Goal: Task Accomplishment & Management: Manage account settings

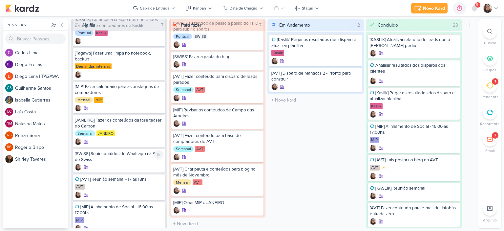
scroll to position [38, 0]
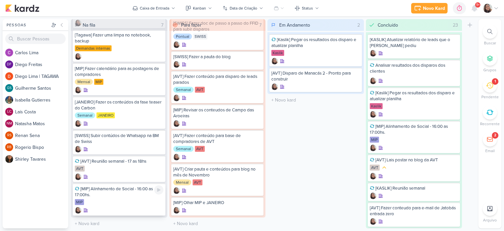
click at [113, 190] on div "[MIP] Alinhamento de Social - 16:00 as 17:00hs." at bounding box center [119, 192] width 89 height 12
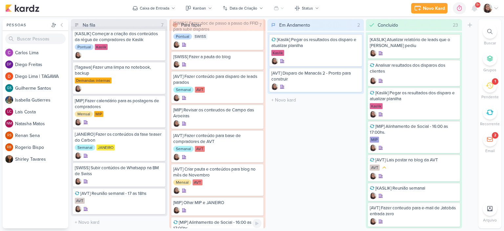
scroll to position [42, 0]
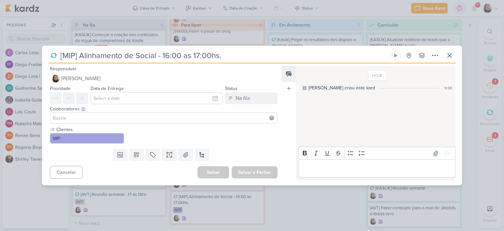
drag, startPoint x: 119, startPoint y: 196, endPoint x: 180, endPoint y: 208, distance: 62.0
click at [180, 208] on div "[MIP] Alinhamento de Social - 16:00 as 17:00hs." at bounding box center [252, 115] width 504 height 231
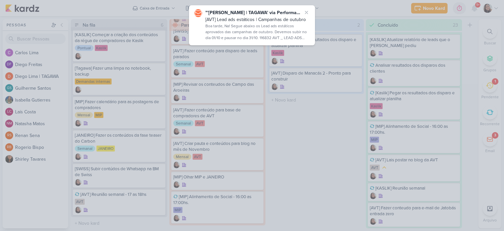
drag, startPoint x: 118, startPoint y: 198, endPoint x: 209, endPoint y: 204, distance: 91.8
click at [209, 204] on div at bounding box center [252, 115] width 504 height 231
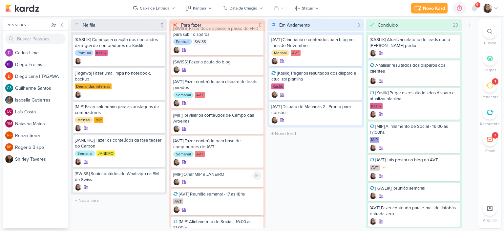
scroll to position [44, 0]
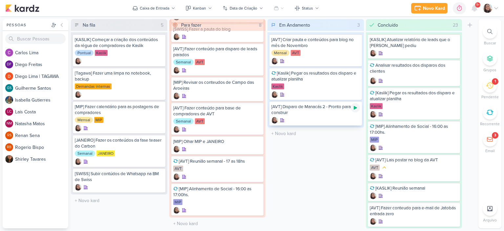
click at [353, 107] on icon at bounding box center [355, 107] width 5 height 5
click at [316, 117] on div at bounding box center [315, 120] width 89 height 7
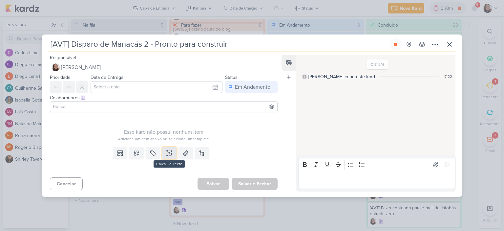
click at [167, 152] on icon at bounding box center [169, 153] width 7 height 7
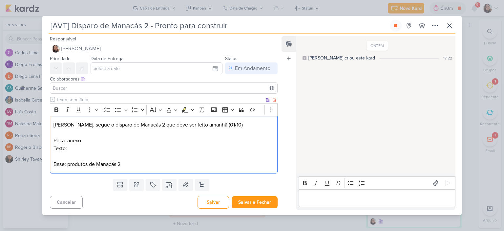
click at [119, 141] on p "Peça: anexo" at bounding box center [163, 140] width 220 height 8
click at [212, 70] on input "text" at bounding box center [157, 68] width 132 height 12
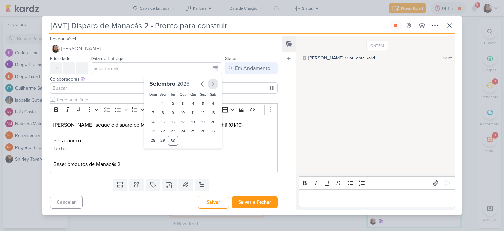
click at [211, 81] on icon "button" at bounding box center [213, 84] width 8 height 8
click at [180, 102] on div "1" at bounding box center [183, 103] width 10 height 9
type input "1 de outubro de 2025 às 23:59"
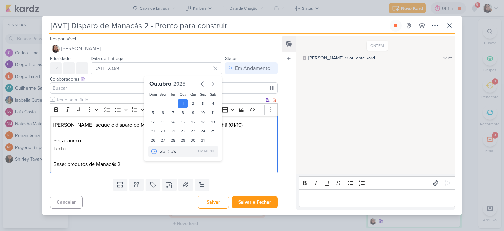
click at [245, 138] on p "Peça: anexo" at bounding box center [163, 140] width 220 height 8
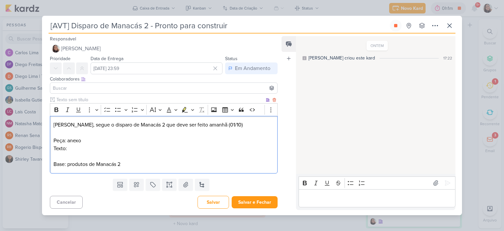
click at [116, 151] on p "Texto:" at bounding box center [163, 148] width 220 height 8
click at [178, 181] on button at bounding box center [185, 184] width 14 height 12
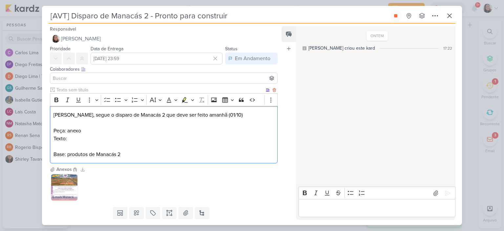
click at [132, 136] on p "Texto:" at bounding box center [163, 139] width 220 height 8
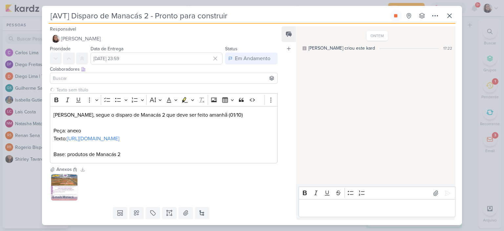
click at [75, 80] on input at bounding box center [164, 78] width 224 height 8
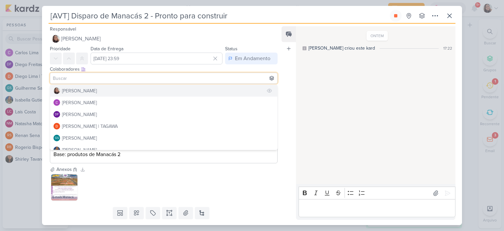
click at [78, 92] on div "[PERSON_NAME]" at bounding box center [79, 90] width 35 height 7
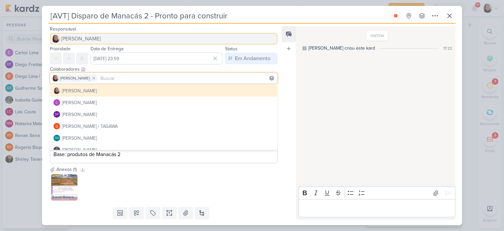
click at [88, 36] on span "[PERSON_NAME]" at bounding box center [81, 39] width 40 height 8
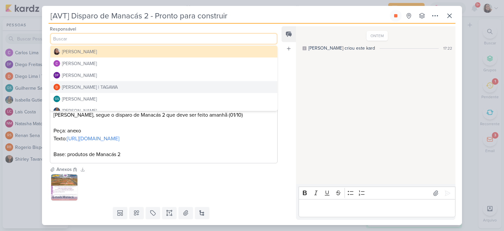
click at [73, 85] on div "Diego Lima | TAGAWA" at bounding box center [90, 87] width 56 height 7
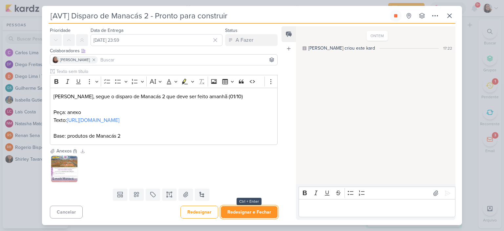
click at [243, 211] on button "Redesignar e Fechar" at bounding box center [249, 212] width 57 height 12
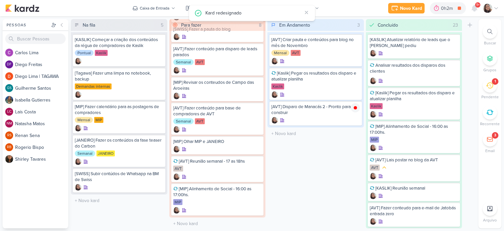
scroll to position [0, 0]
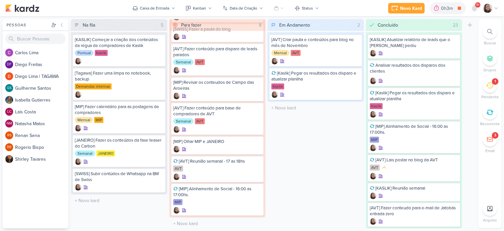
click at [329, 123] on div "Em Andamento 2 Mover Para Esquerda Mover Para Direita Deletar [AVT] Criar pauta…" at bounding box center [315, 123] width 96 height 209
click at [501, 9] on div "Novo Kard Ctrl + k 0h5m [AVT] Disparo de Manacás 2 - Pronto para construir 0h5m…" at bounding box center [252, 8] width 504 height 16
click at [497, 9] on icon at bounding box center [495, 8] width 5 height 5
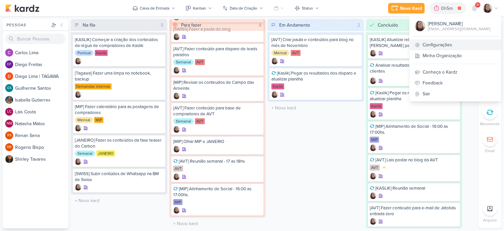
click at [439, 43] on link "Configurações" at bounding box center [455, 44] width 92 height 11
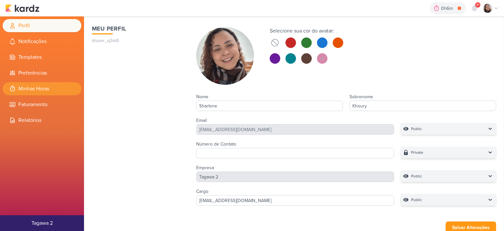
click at [45, 85] on li "Minhas Horas" at bounding box center [42, 88] width 79 height 13
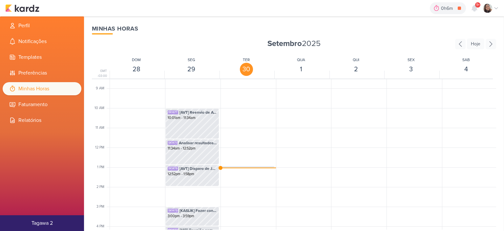
scroll to position [188, 0]
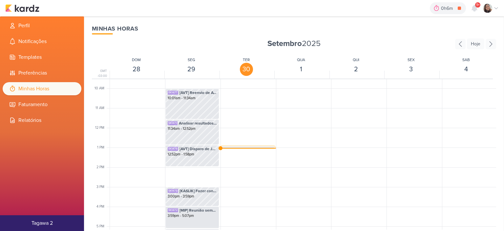
click at [256, 146] on div "SK1480 [AVT] Disparo de Manacás 2 - Pronto para construir 12:56pm - 1:02pm" at bounding box center [247, 152] width 53 height 12
select select "pm"
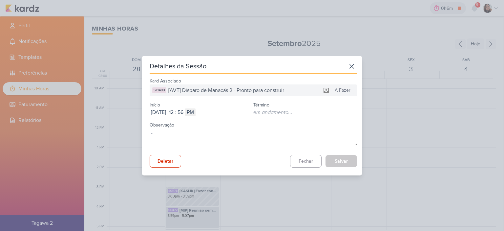
click at [355, 63] on div "Detalhes da Sessão Kard Associado SK1480 [AVT] Disparo de Manacás 2 - Pronto pa…" at bounding box center [252, 115] width 220 height 119
click at [351, 63] on icon at bounding box center [351, 66] width 10 height 10
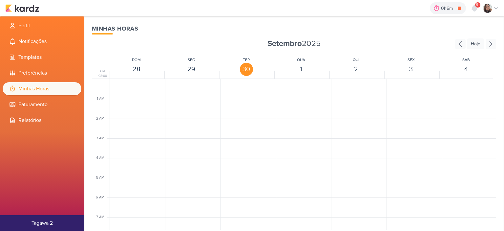
scroll to position [155, 0]
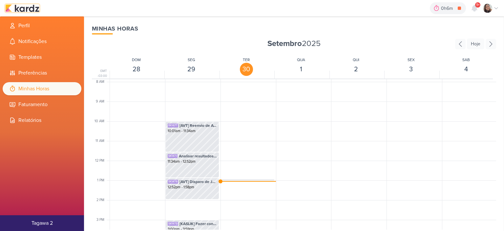
click at [31, 11] on img at bounding box center [22, 8] width 34 height 8
